Goal: Information Seeking & Learning: Learn about a topic

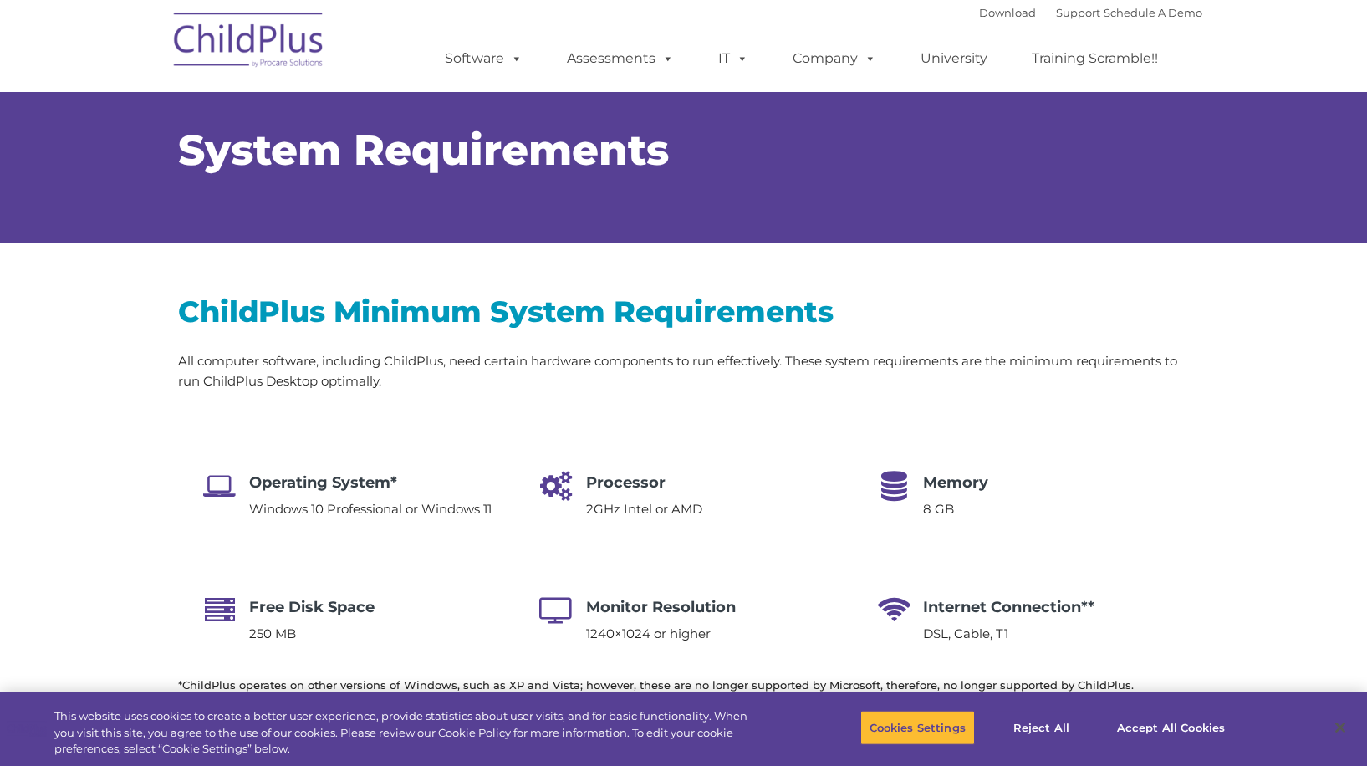
select select "MEDIUM"
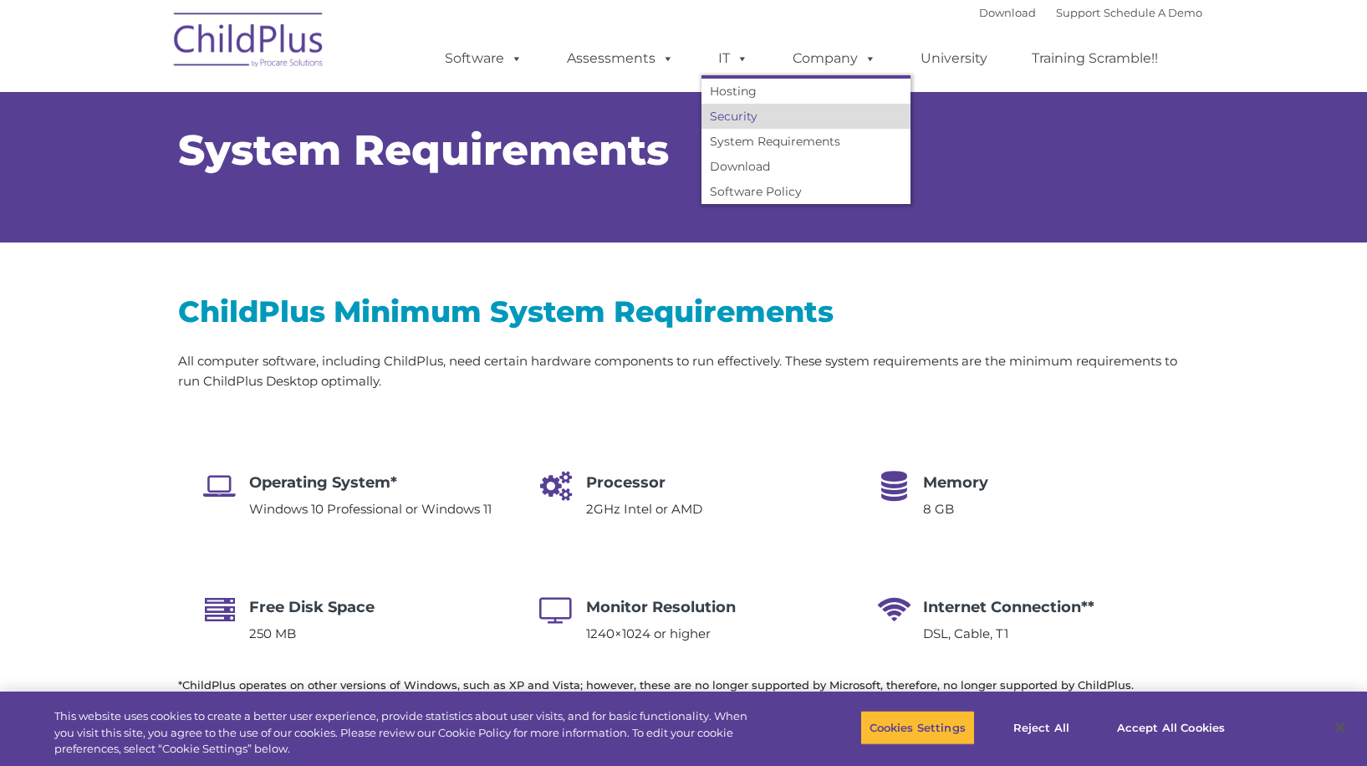
click at [735, 113] on link "Security" at bounding box center [806, 116] width 209 height 25
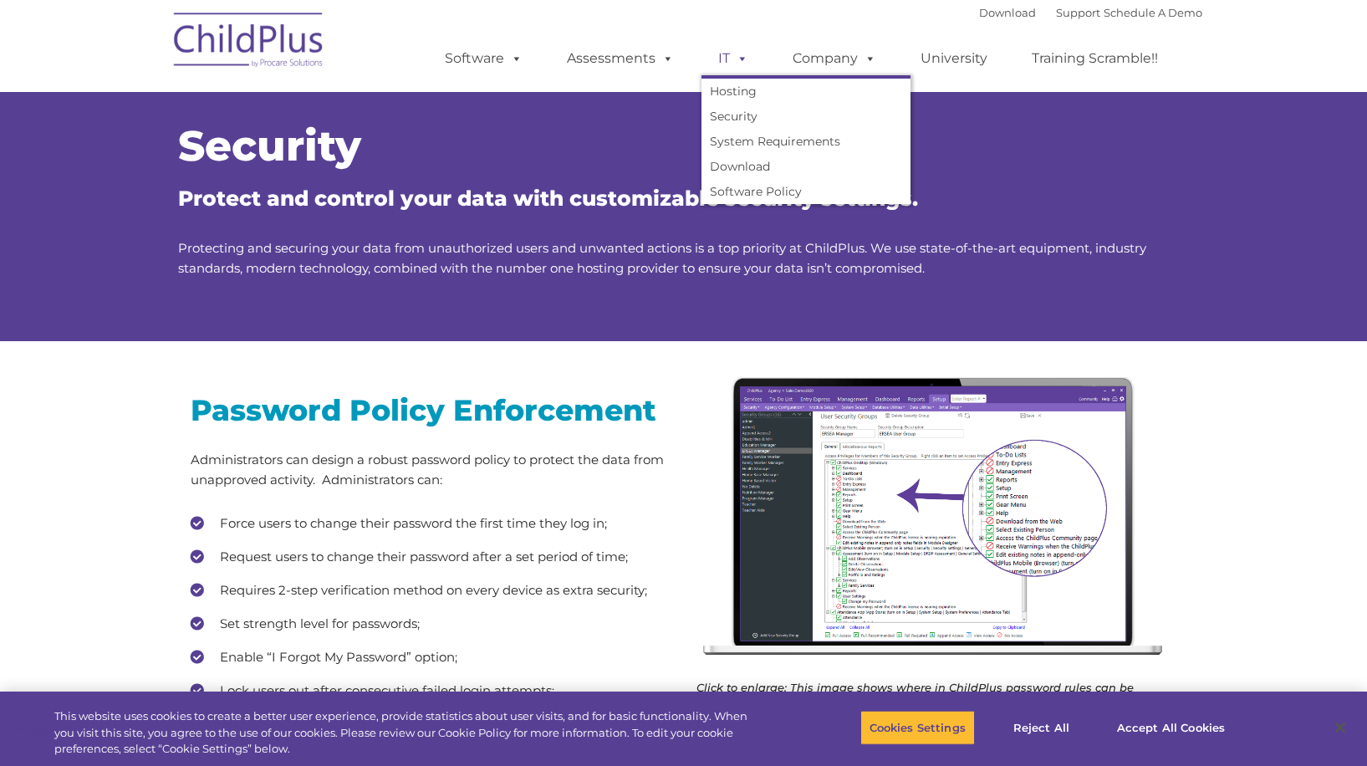
click at [724, 55] on link "IT" at bounding box center [734, 58] width 64 height 33
click at [747, 187] on link "Software Policy" at bounding box center [806, 191] width 209 height 25
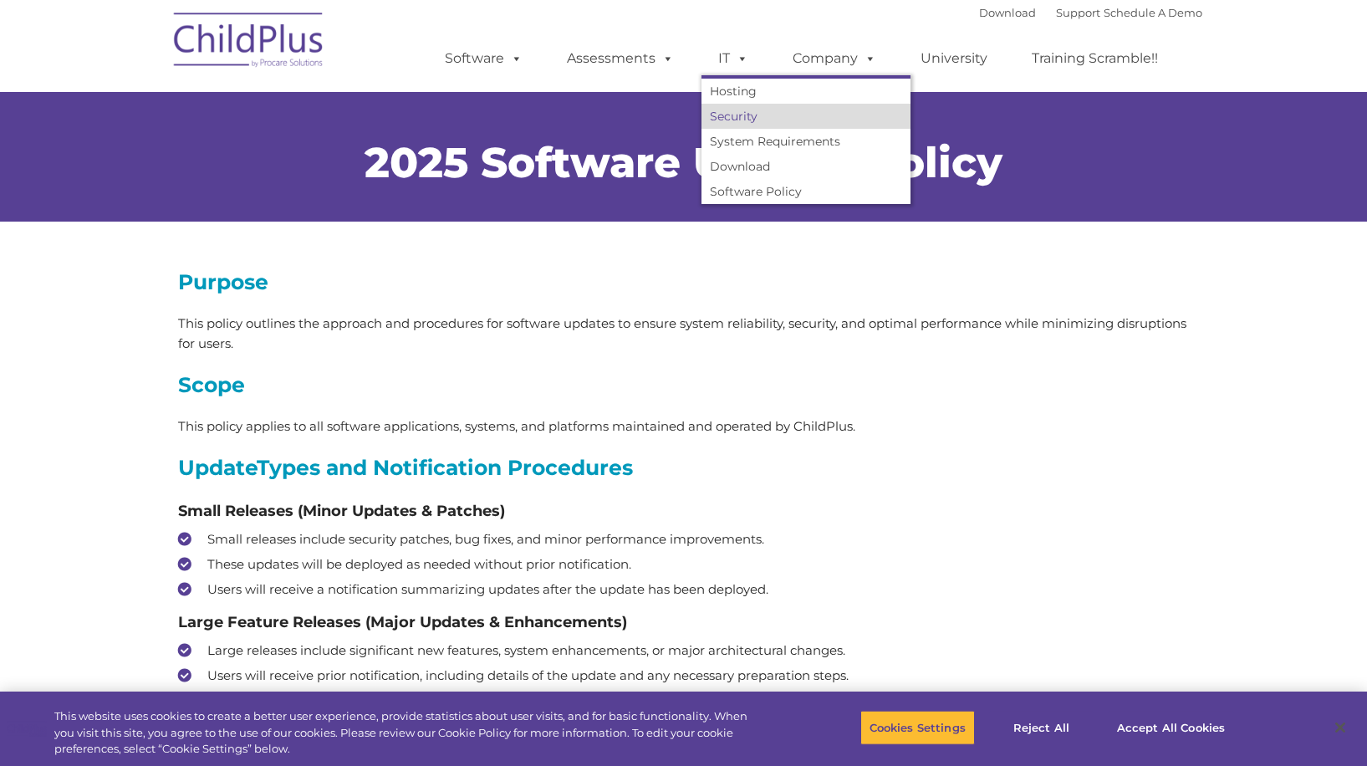
click at [742, 107] on link "Security" at bounding box center [806, 116] width 209 height 25
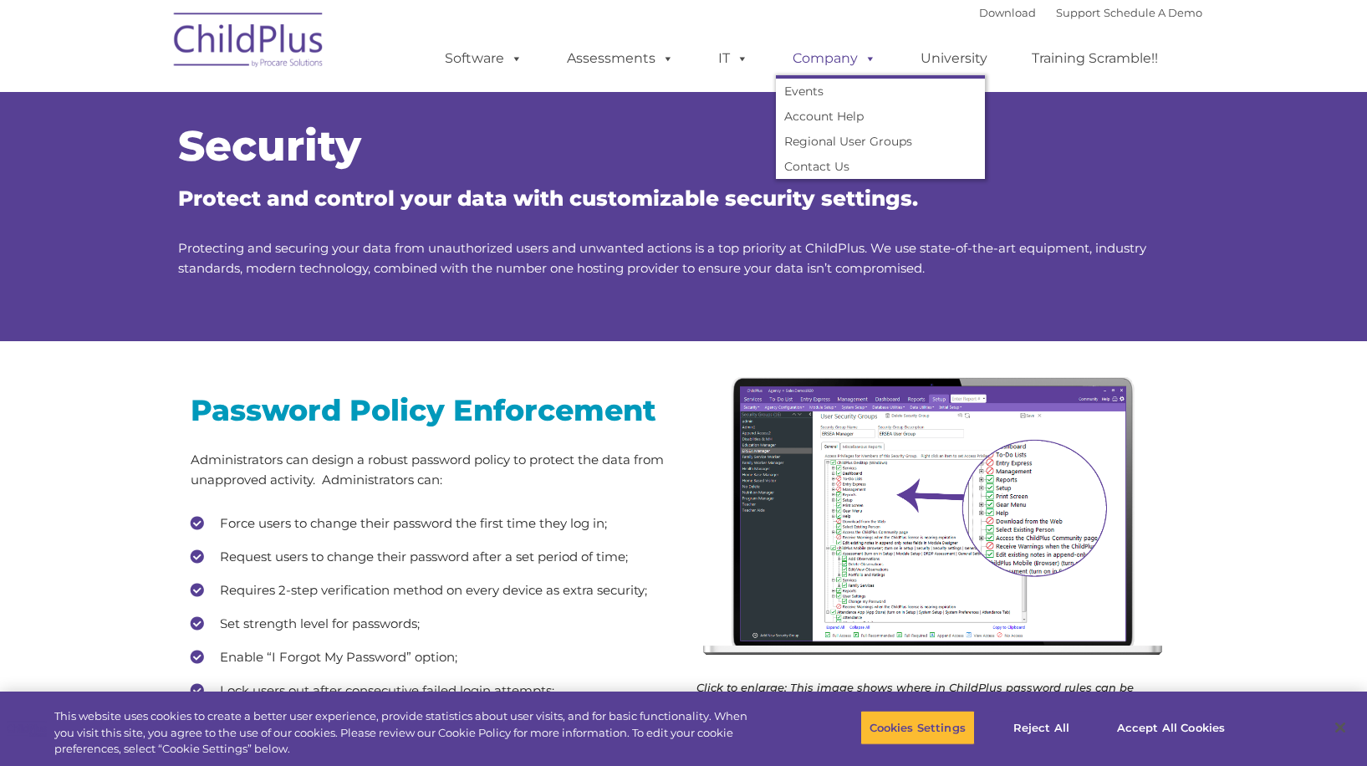
click at [866, 57] on span at bounding box center [867, 58] width 18 height 16
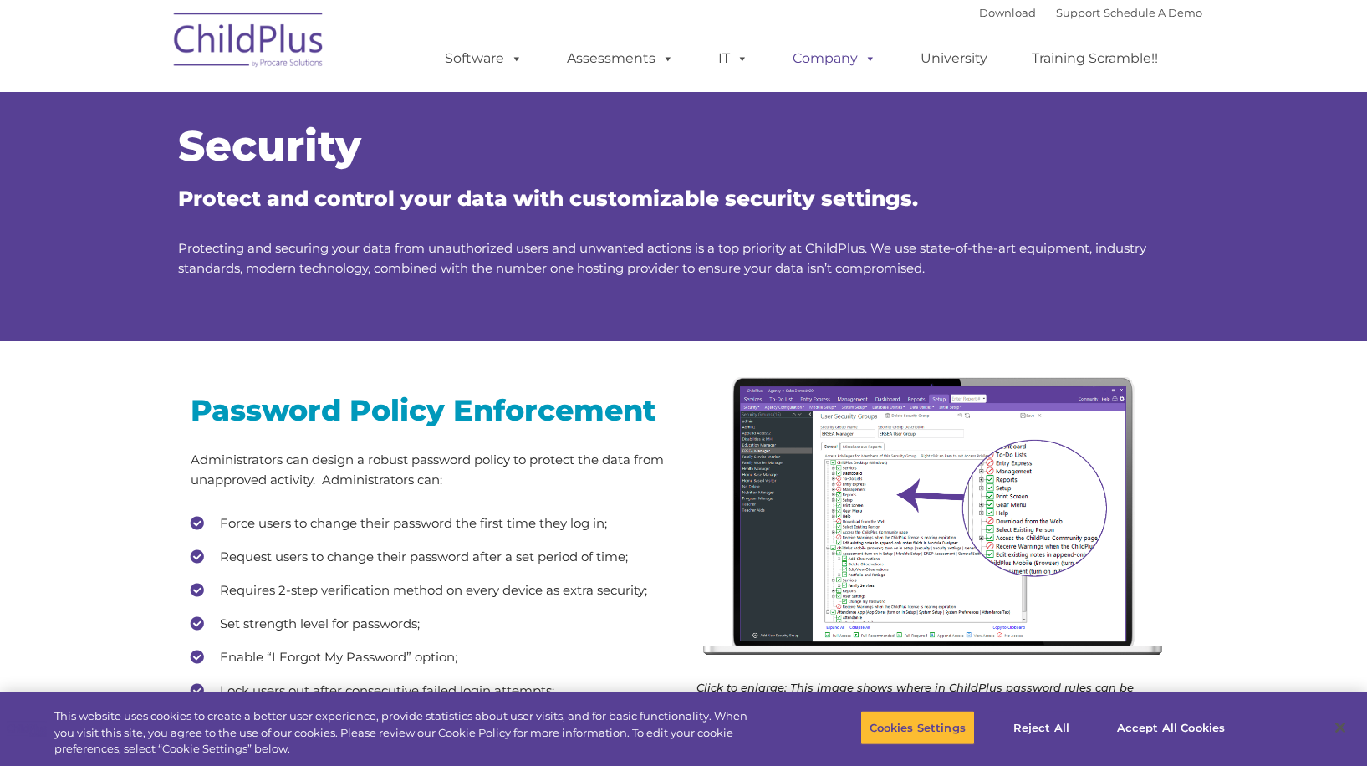
click at [863, 59] on span at bounding box center [867, 58] width 18 height 16
click at [126, 457] on div "Password Policy Enforcement Administrators can design a robust password policy …" at bounding box center [683, 582] width 1367 height 483
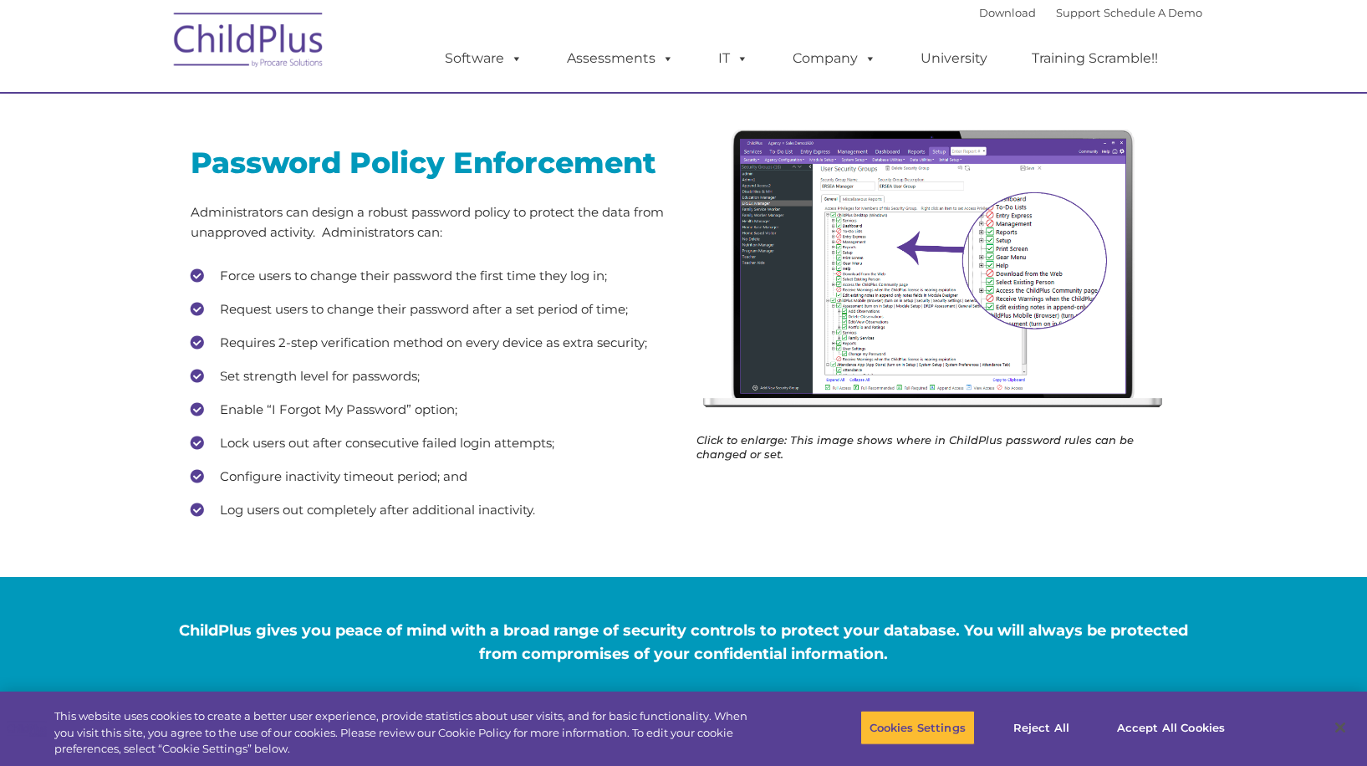
scroll to position [273, 0]
